Goal: Task Accomplishment & Management: Manage account settings

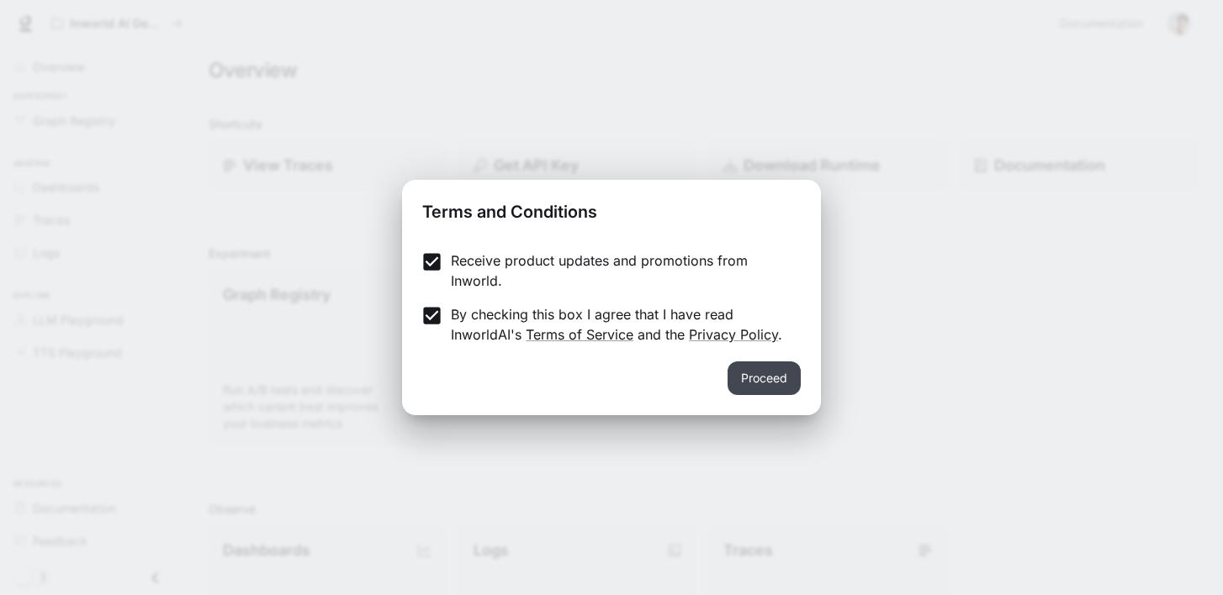
click at [769, 368] on button "Proceed" at bounding box center [763, 379] width 73 height 34
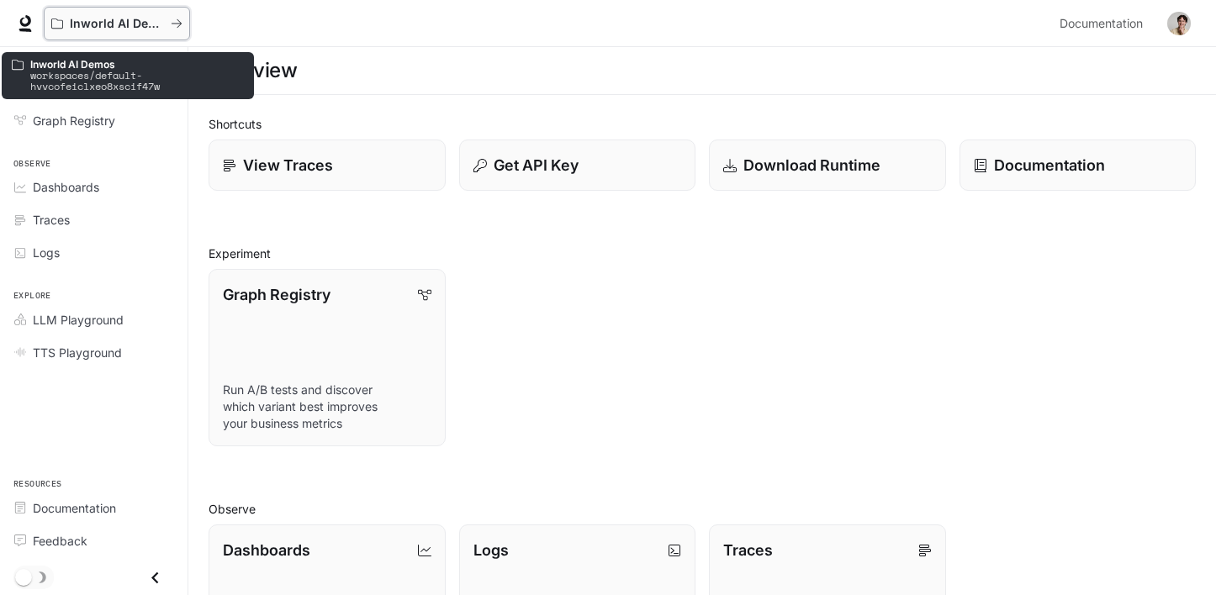
click at [178, 29] on icon "All workspaces" at bounding box center [177, 24] width 12 height 12
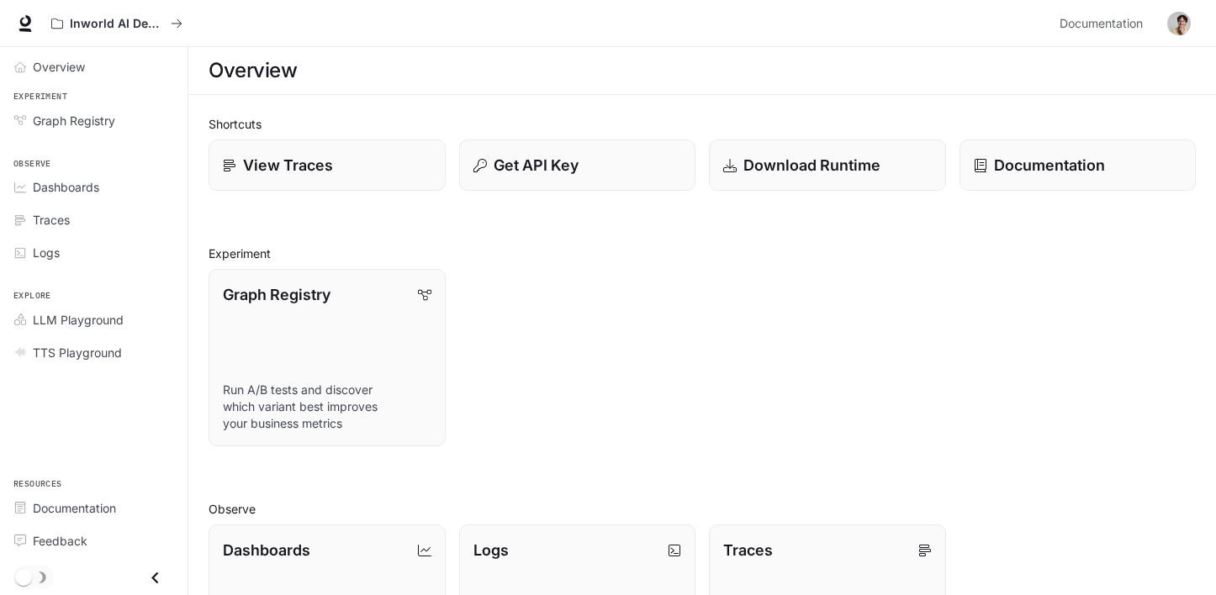
click at [157, 574] on icon "Close drawer" at bounding box center [155, 578] width 23 height 23
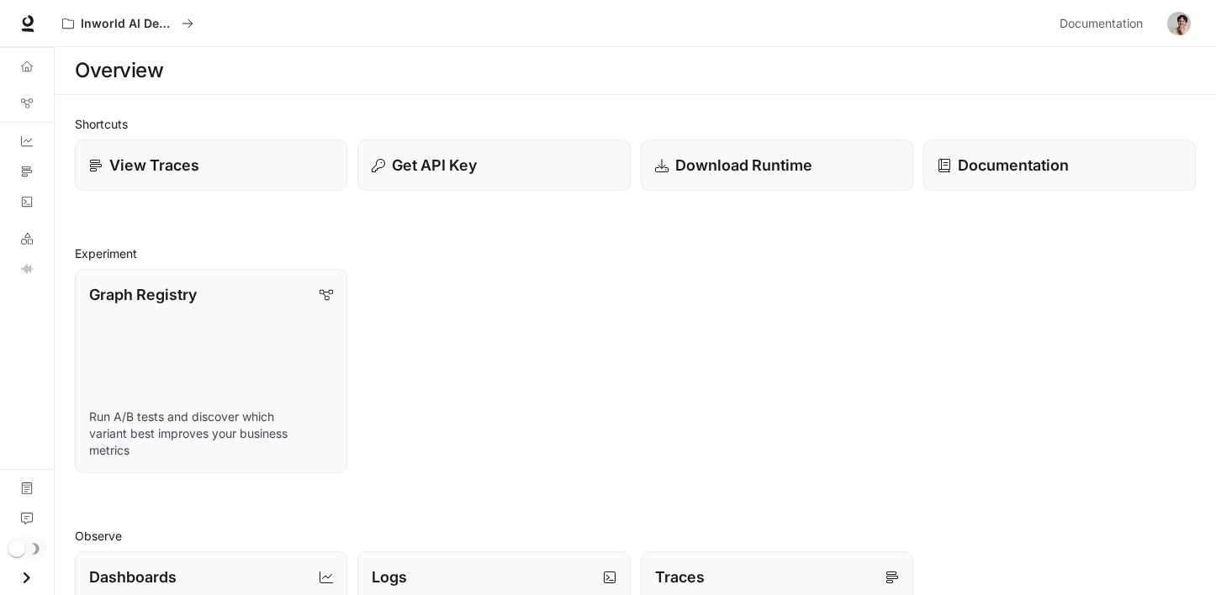
click at [29, 571] on icon "Open drawer" at bounding box center [26, 578] width 23 height 23
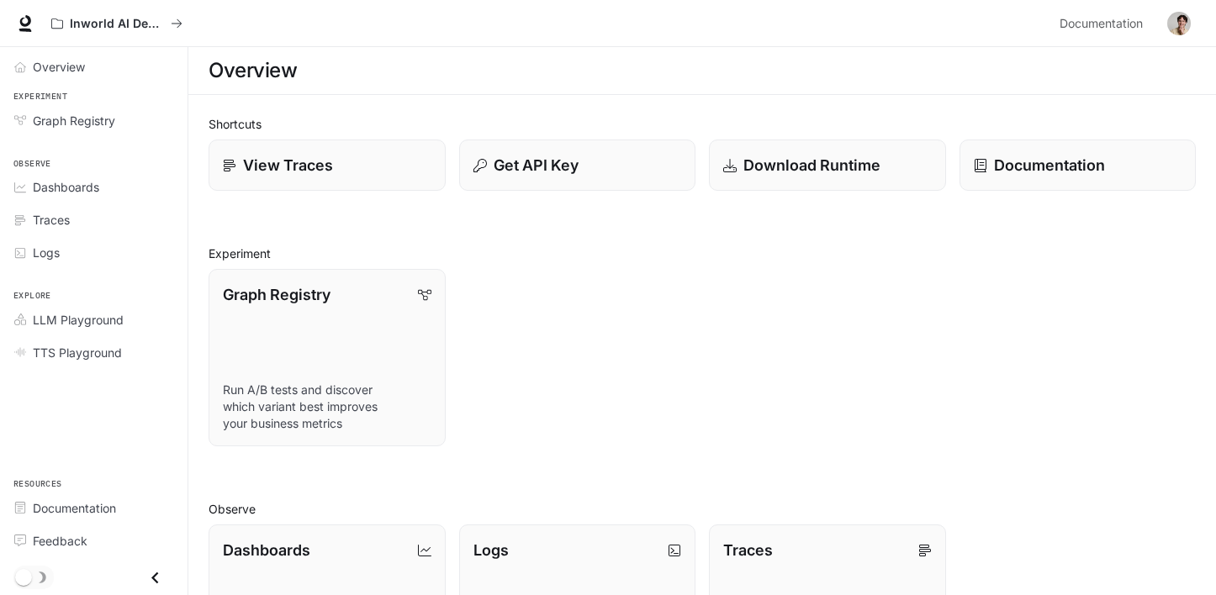
click at [1184, 13] on img "button" at bounding box center [1179, 24] width 24 height 24
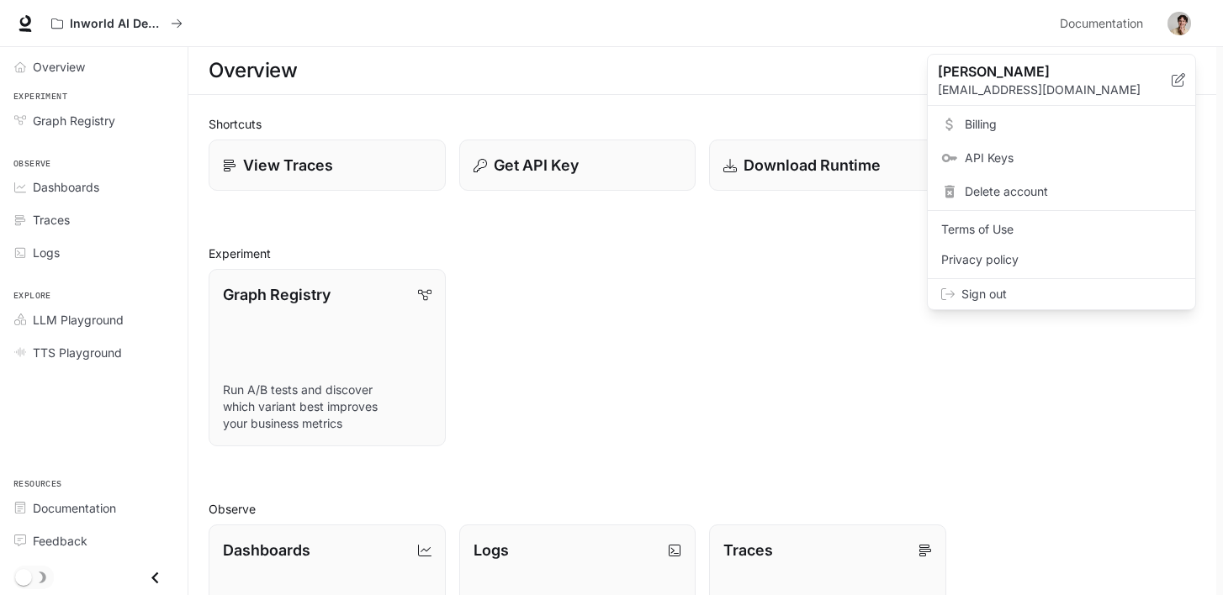
click at [984, 125] on span "Billing" at bounding box center [1073, 124] width 217 height 17
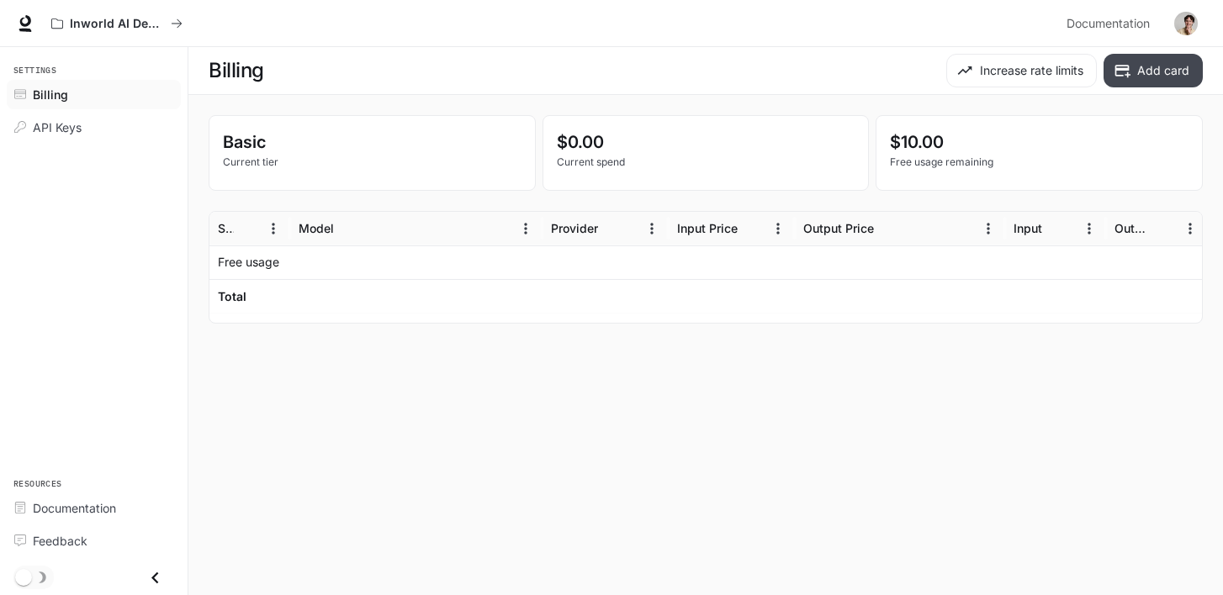
click at [1148, 62] on button "Add card" at bounding box center [1152, 71] width 99 height 34
